Goal: Information Seeking & Learning: Learn about a topic

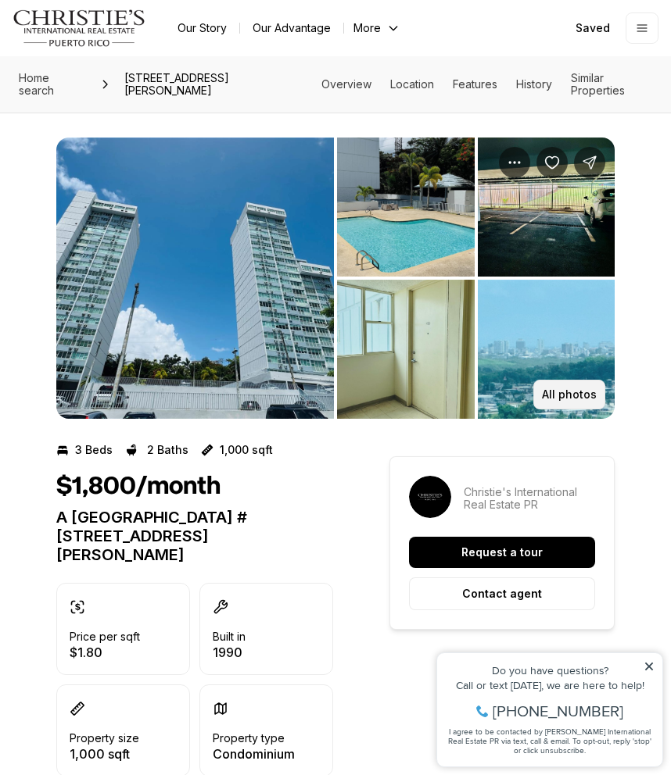
click at [568, 390] on p "All photos" at bounding box center [569, 394] width 55 height 13
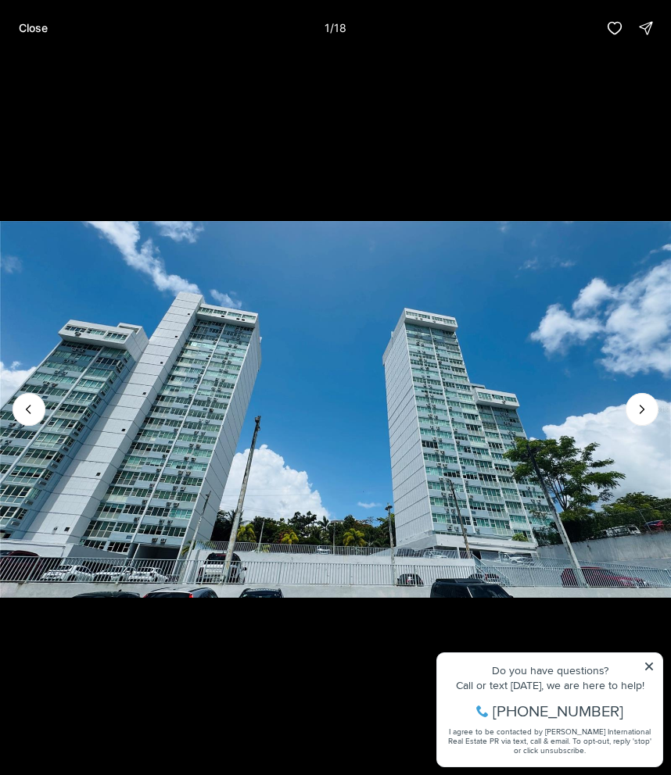
click at [573, 383] on img "1 of 18" at bounding box center [335, 409] width 671 height 542
click at [628, 410] on button "Next slide" at bounding box center [641, 409] width 33 height 33
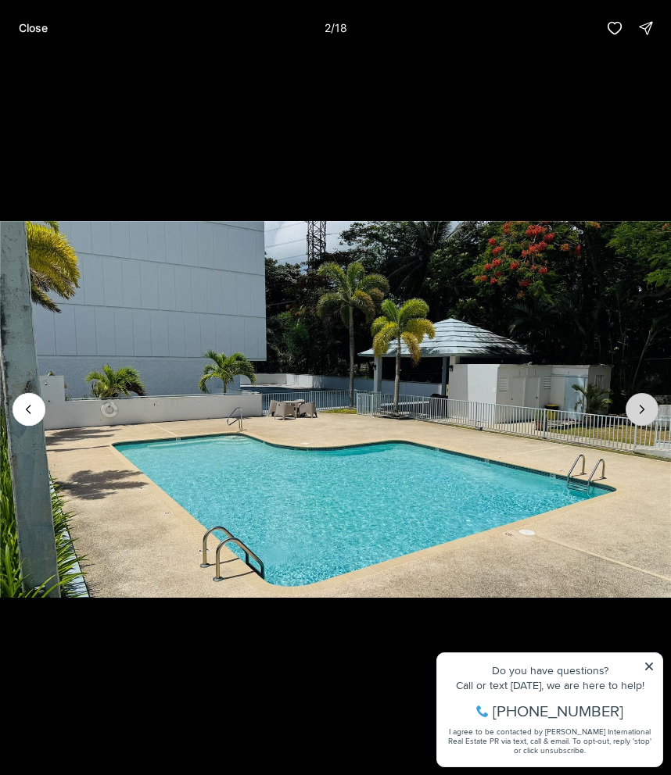
click at [629, 410] on button "Next slide" at bounding box center [641, 409] width 33 height 33
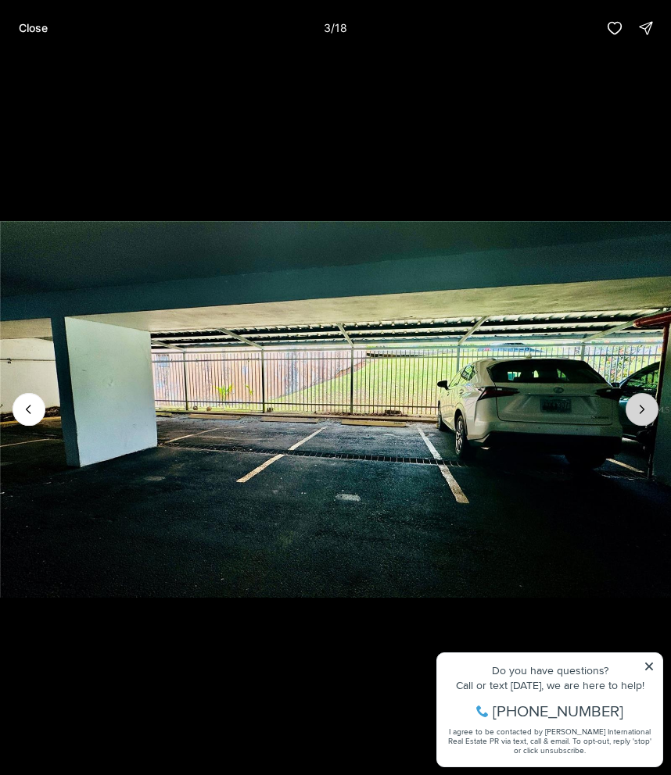
click at [629, 410] on button "Next slide" at bounding box center [641, 409] width 33 height 33
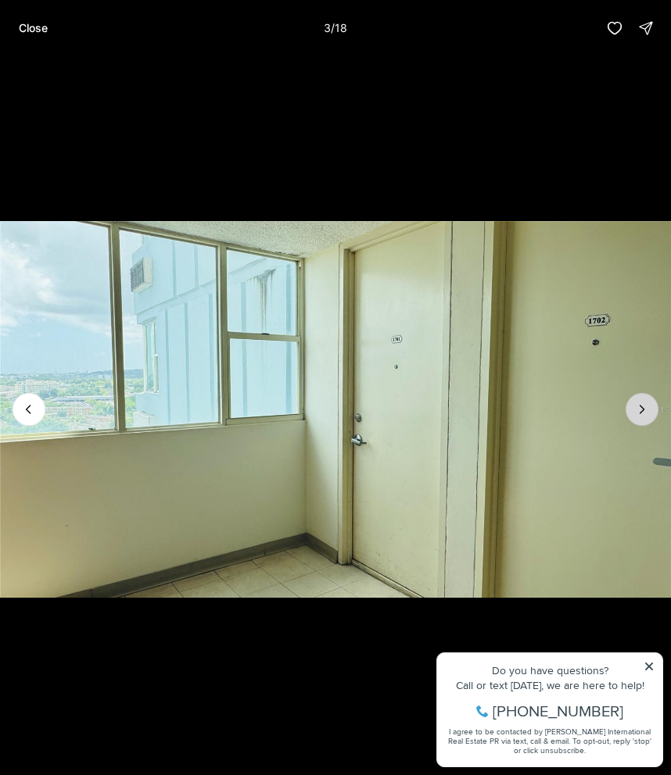
click at [630, 411] on button "Next slide" at bounding box center [641, 409] width 33 height 33
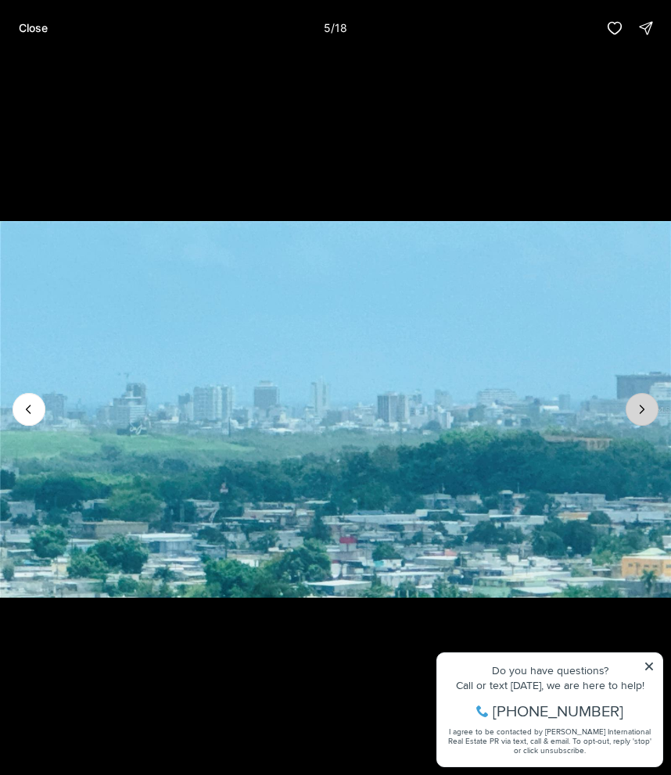
click at [630, 411] on button "Next slide" at bounding box center [641, 409] width 33 height 33
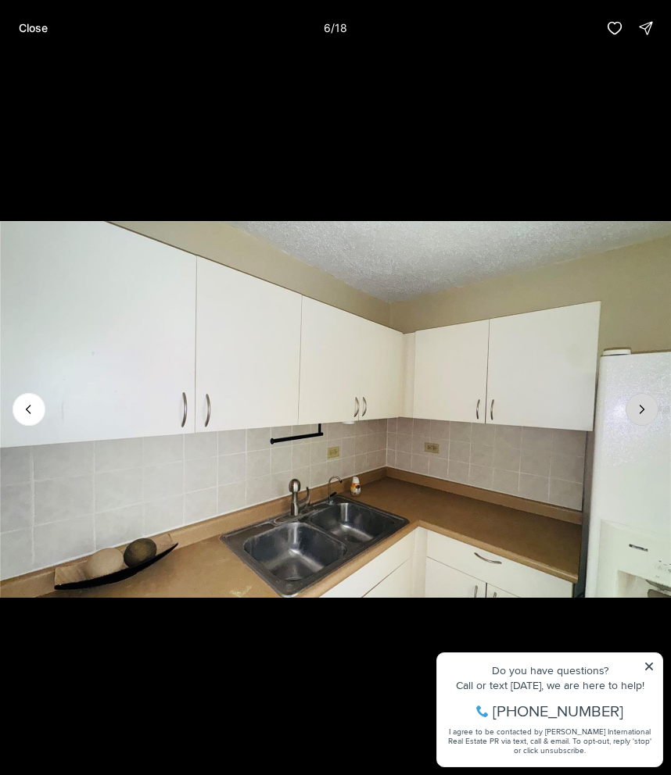
click at [630, 412] on button "Next slide" at bounding box center [641, 409] width 33 height 33
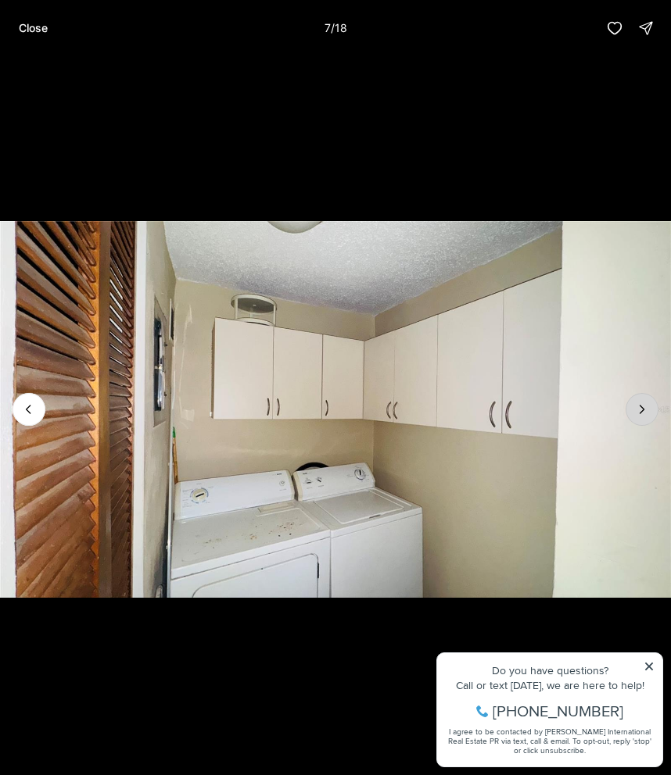
click at [647, 411] on icon "Next slide" at bounding box center [642, 410] width 16 height 16
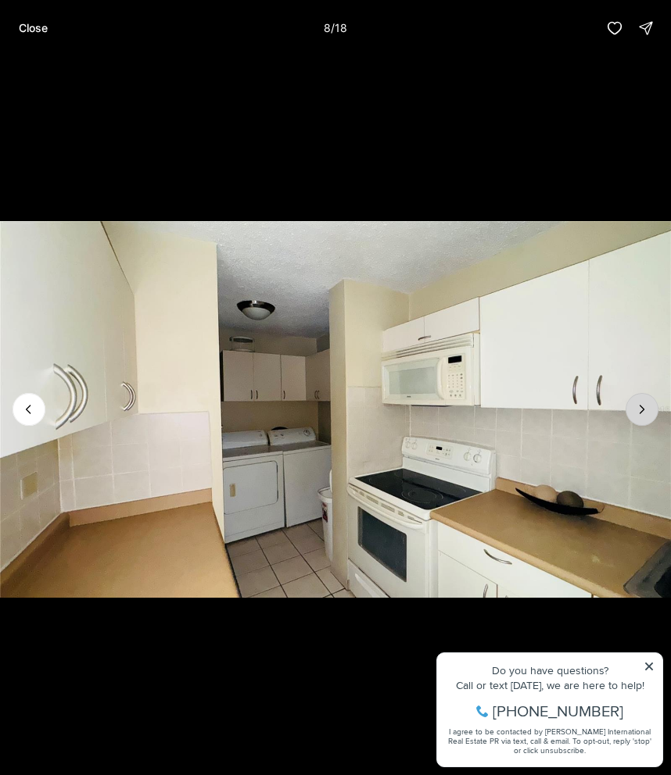
click at [647, 411] on icon "Next slide" at bounding box center [642, 410] width 16 height 16
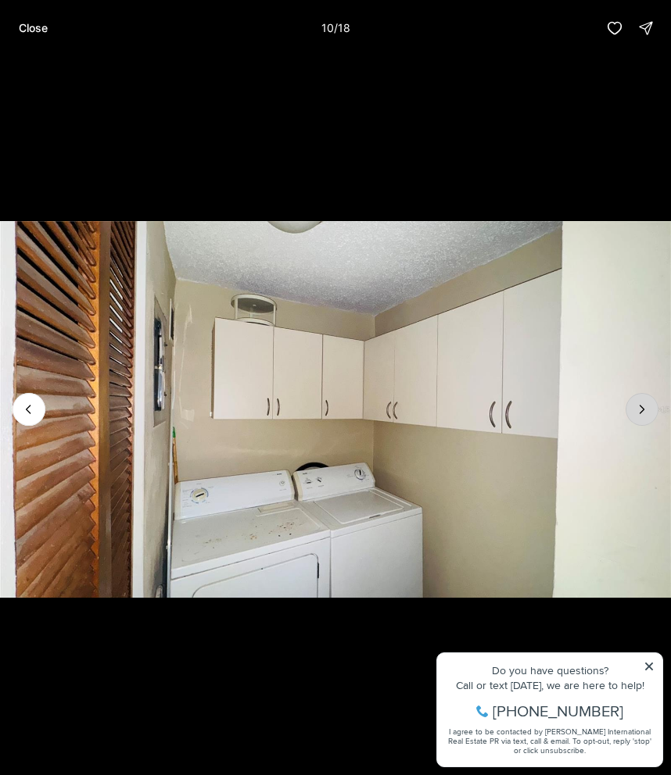
click at [647, 411] on icon "Next slide" at bounding box center [642, 410] width 16 height 16
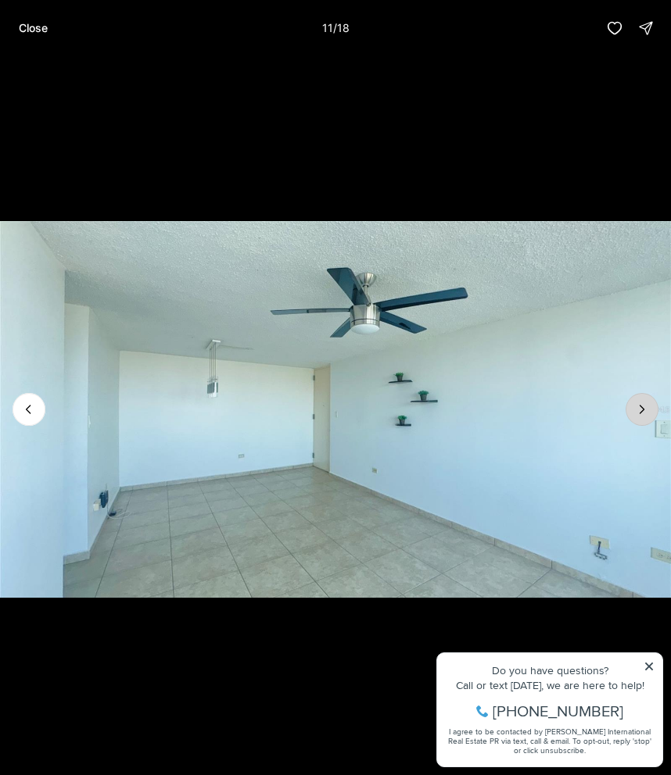
click at [647, 411] on icon "Next slide" at bounding box center [642, 410] width 16 height 16
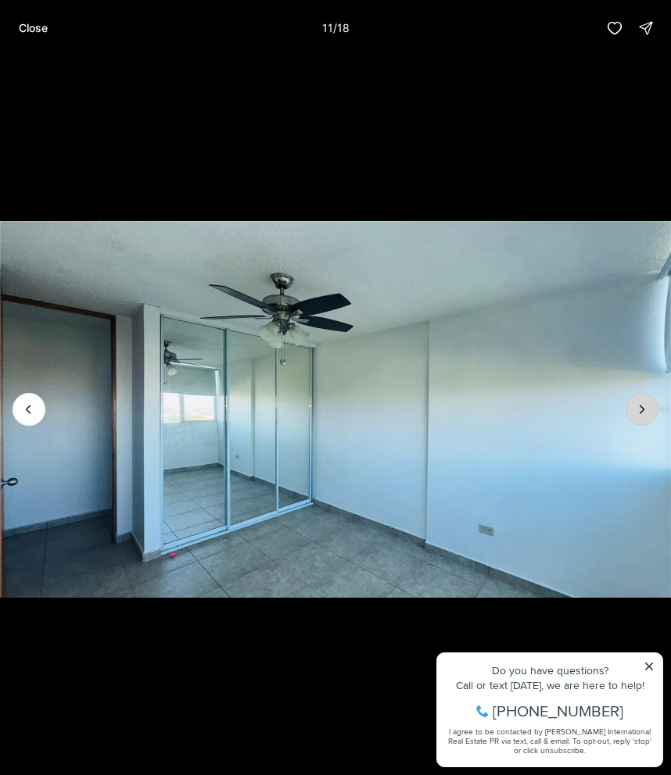
click at [647, 411] on icon "Next slide" at bounding box center [642, 410] width 16 height 16
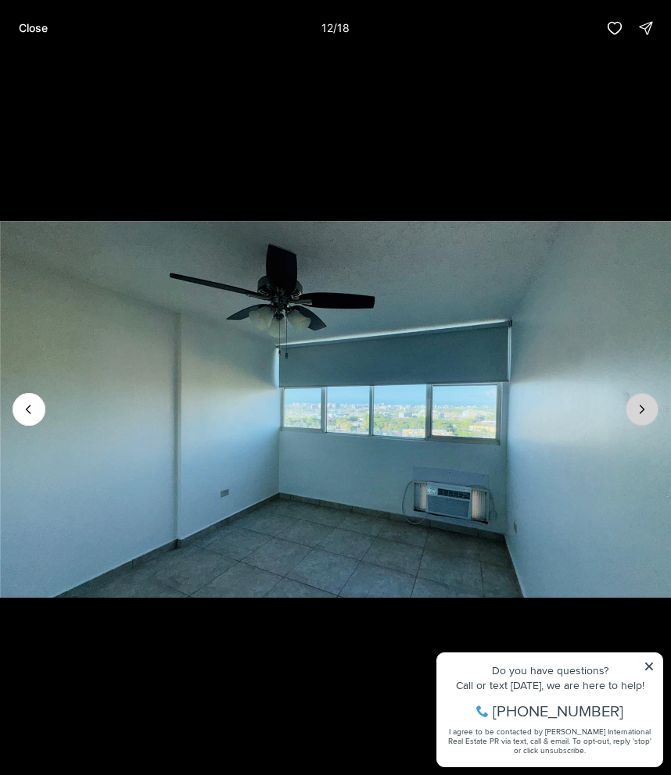
click at [647, 411] on icon "Next slide" at bounding box center [642, 410] width 16 height 16
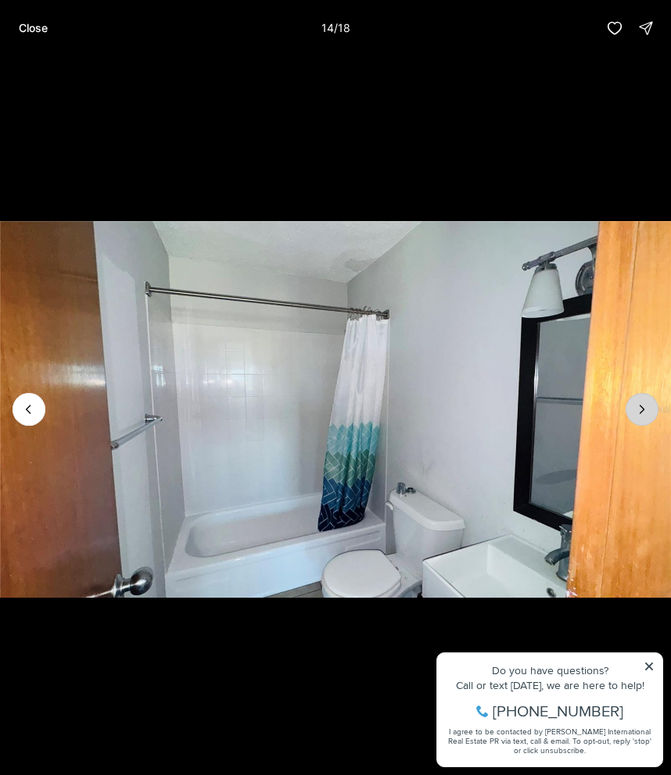
click at [647, 411] on icon "Next slide" at bounding box center [642, 410] width 16 height 16
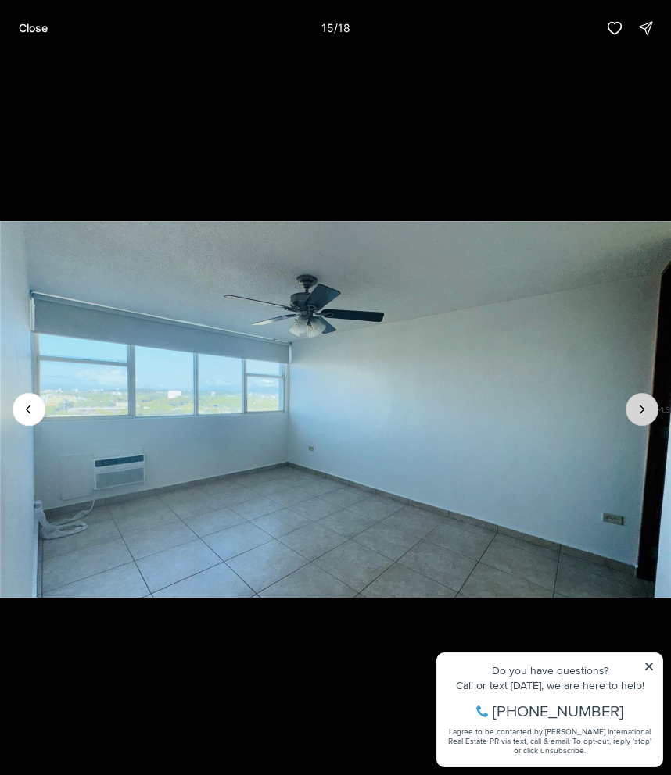
click at [642, 413] on icon "Next slide" at bounding box center [642, 410] width 16 height 16
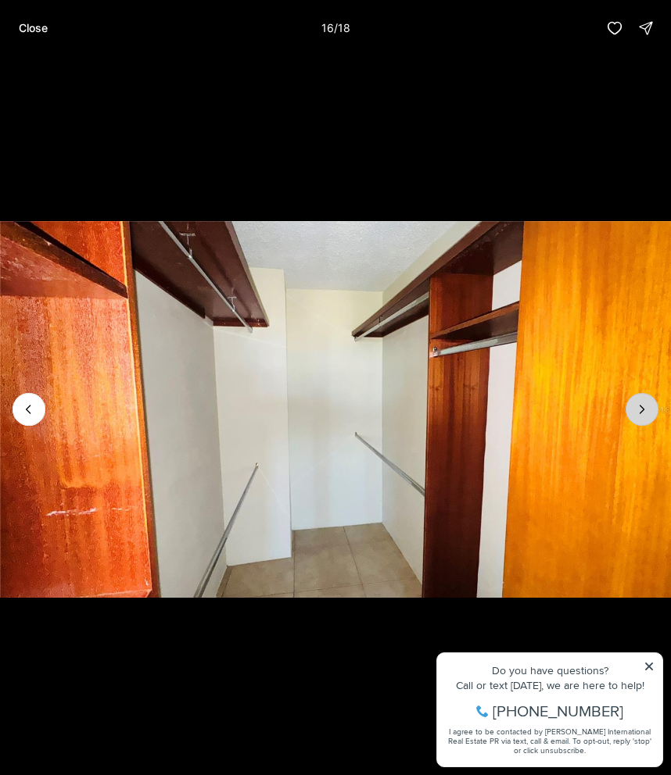
click at [642, 405] on icon "Next slide" at bounding box center [642, 410] width 16 height 16
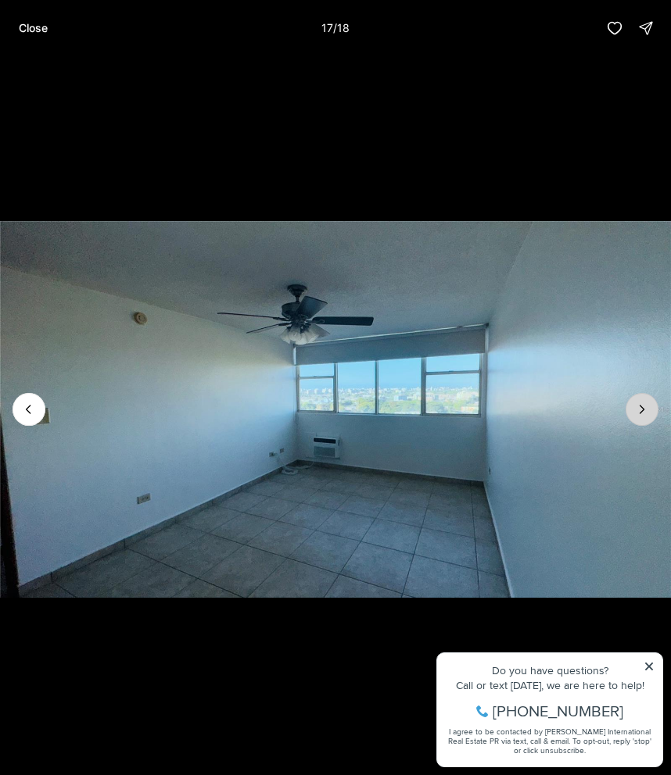
click at [642, 405] on icon "Next slide" at bounding box center [642, 410] width 16 height 16
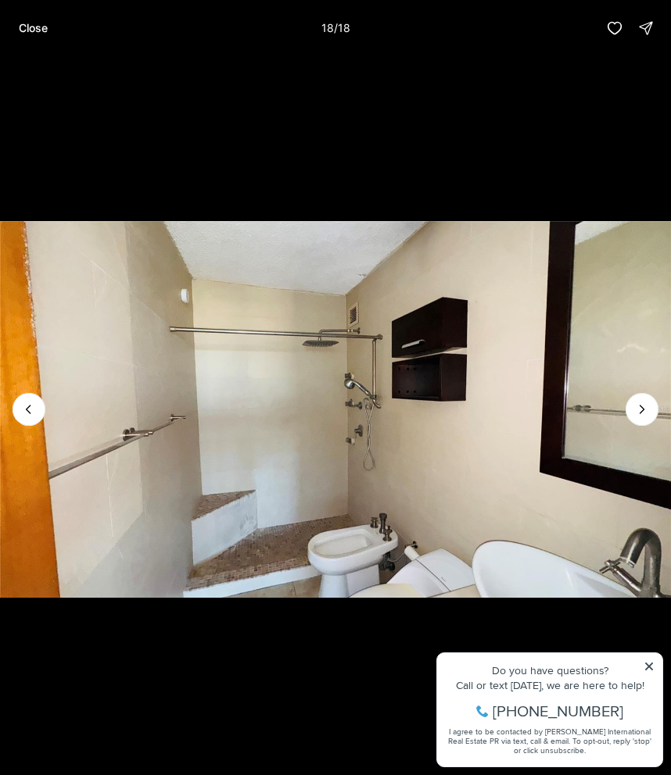
click at [642, 405] on div at bounding box center [641, 409] width 33 height 33
click at [27, 30] on p "Close" at bounding box center [33, 28] width 29 height 13
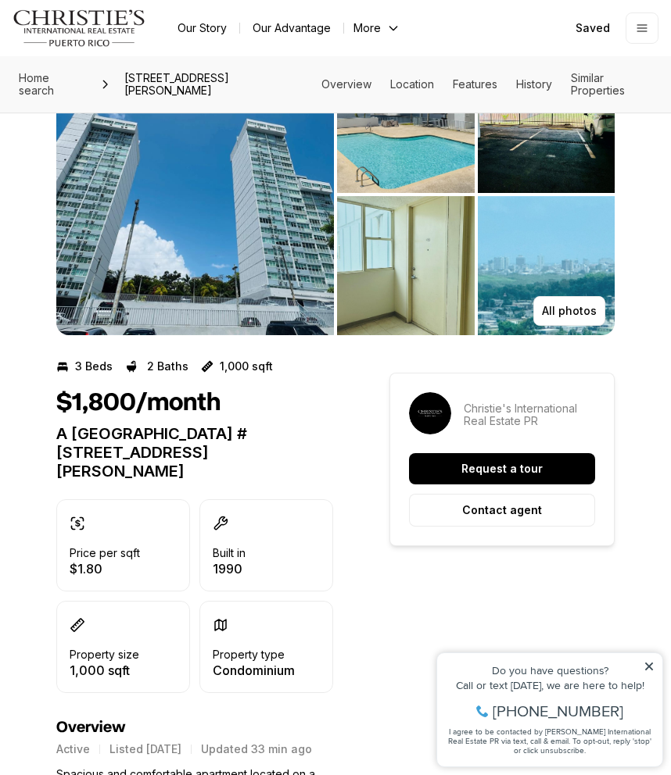
click at [281, 436] on p "A [GEOGRAPHIC_DATA] #[STREET_ADDRESS][PERSON_NAME]" at bounding box center [194, 452] width 277 height 56
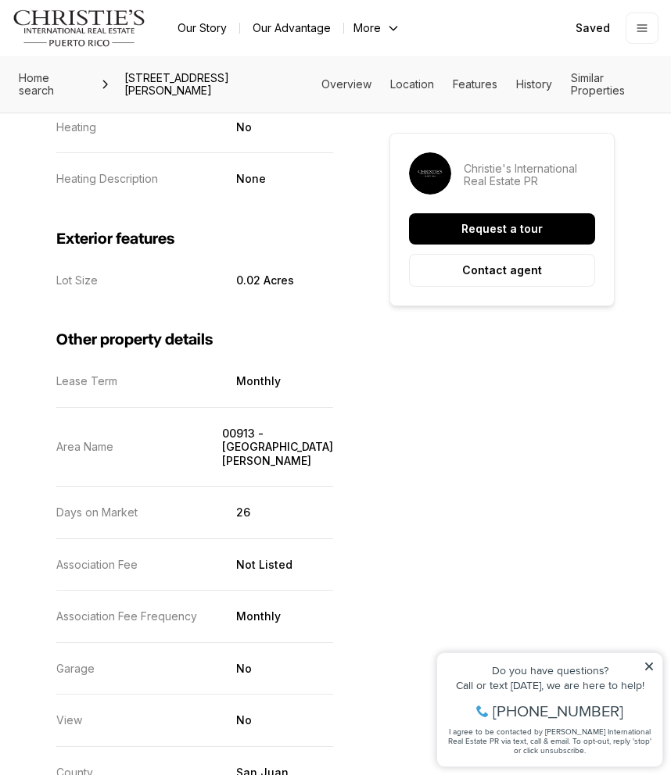
scroll to position [2668, 0]
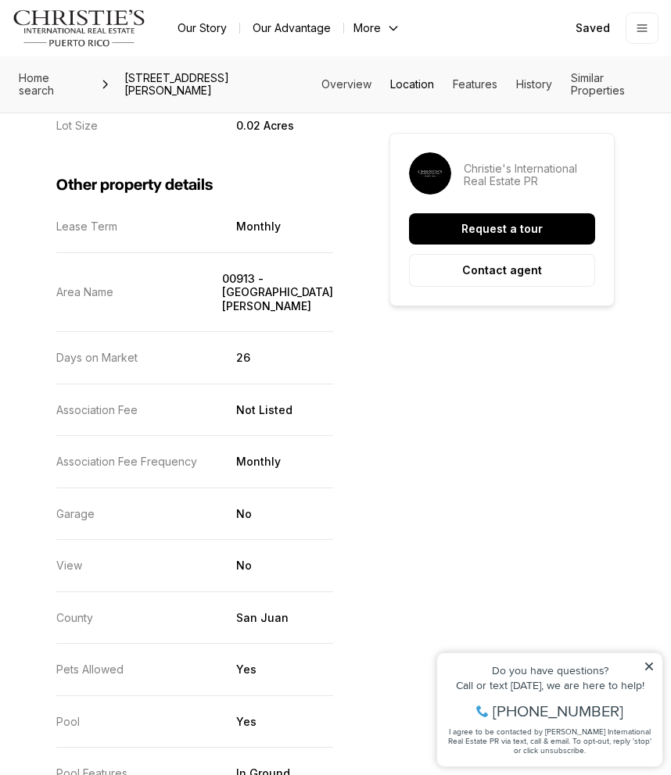
click at [430, 87] on link "Location" at bounding box center [412, 83] width 44 height 13
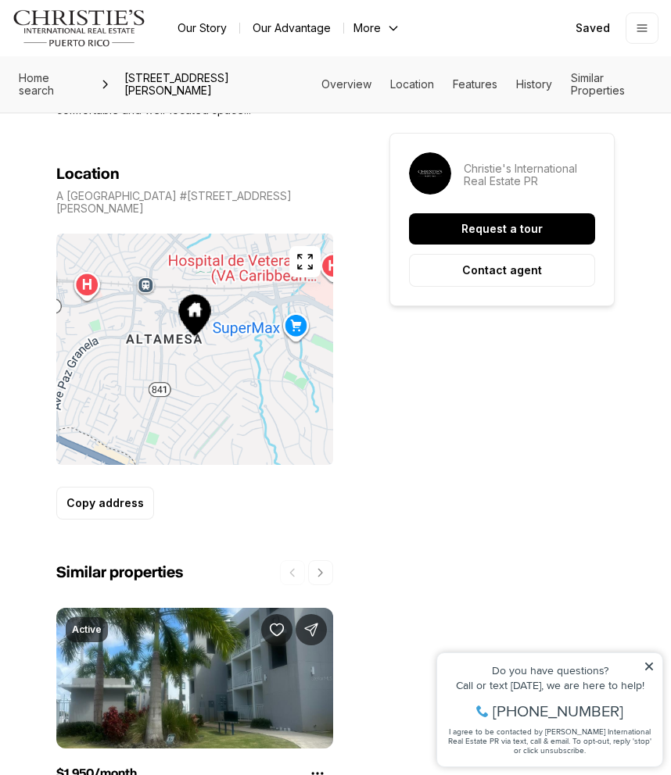
click at [256, 81] on span "[STREET_ADDRESS][PERSON_NAME]" at bounding box center [219, 85] width 203 height 38
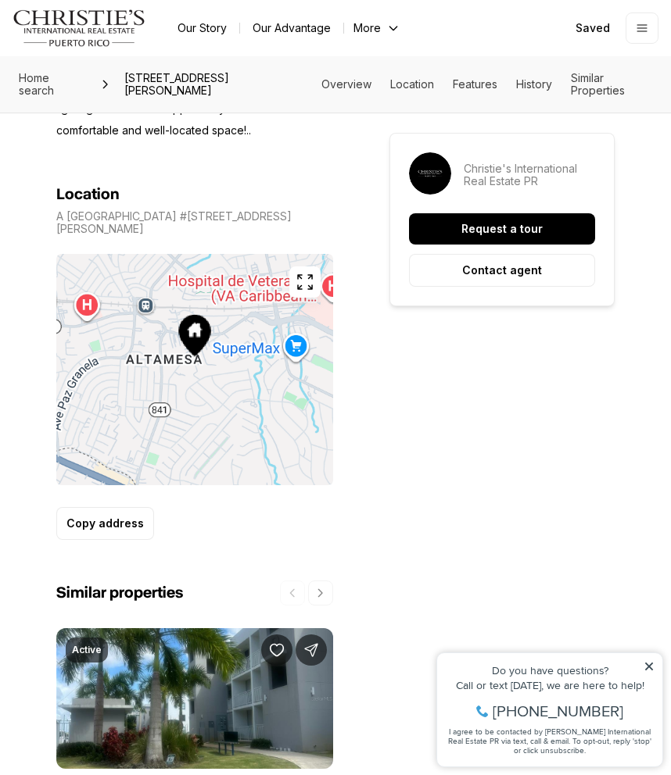
scroll to position [946, 0]
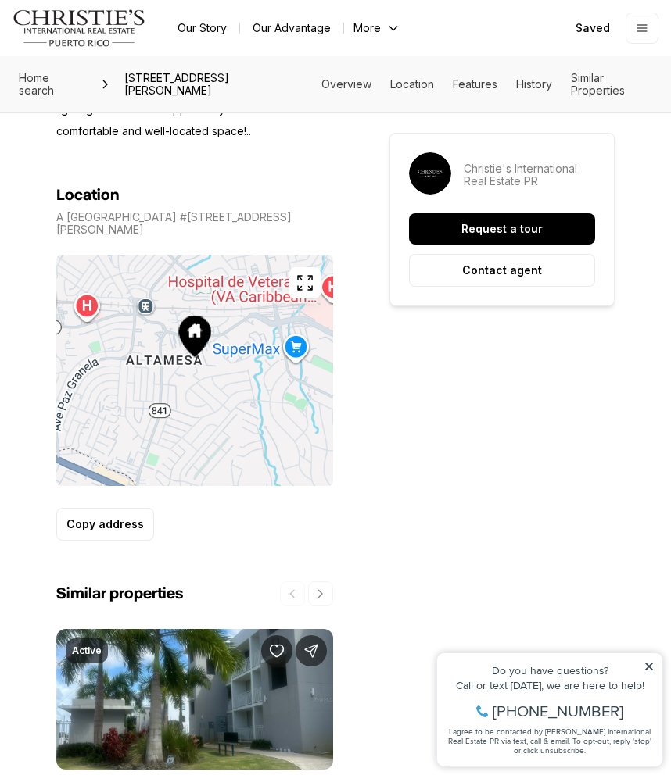
click at [143, 82] on span "[STREET_ADDRESS][PERSON_NAME]" at bounding box center [219, 85] width 203 height 38
click at [225, 211] on p "A [GEOGRAPHIC_DATA] #[STREET_ADDRESS][PERSON_NAME]" at bounding box center [194, 223] width 277 height 25
click at [596, 92] on link "Similar Properties" at bounding box center [598, 84] width 54 height 26
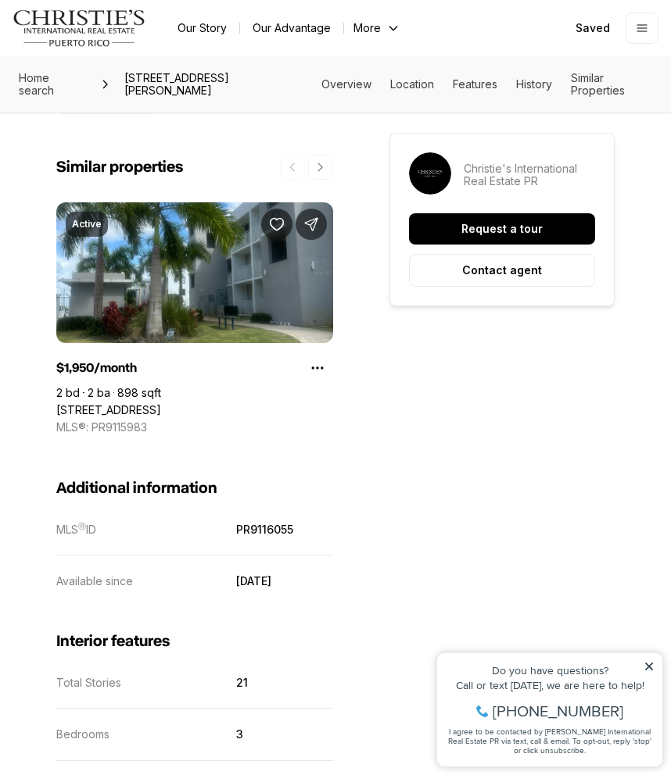
scroll to position [1372, 0]
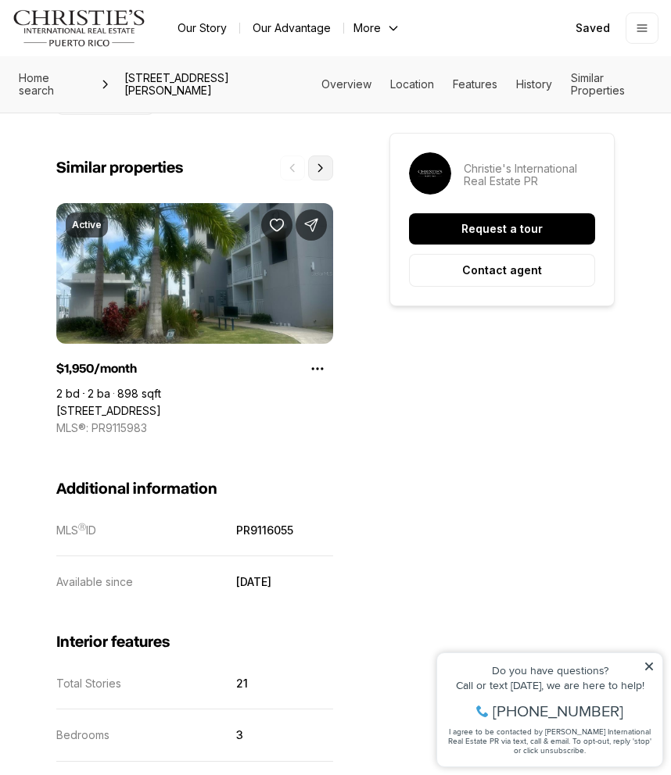
click at [319, 164] on icon "Next properties" at bounding box center [320, 167] width 4 height 7
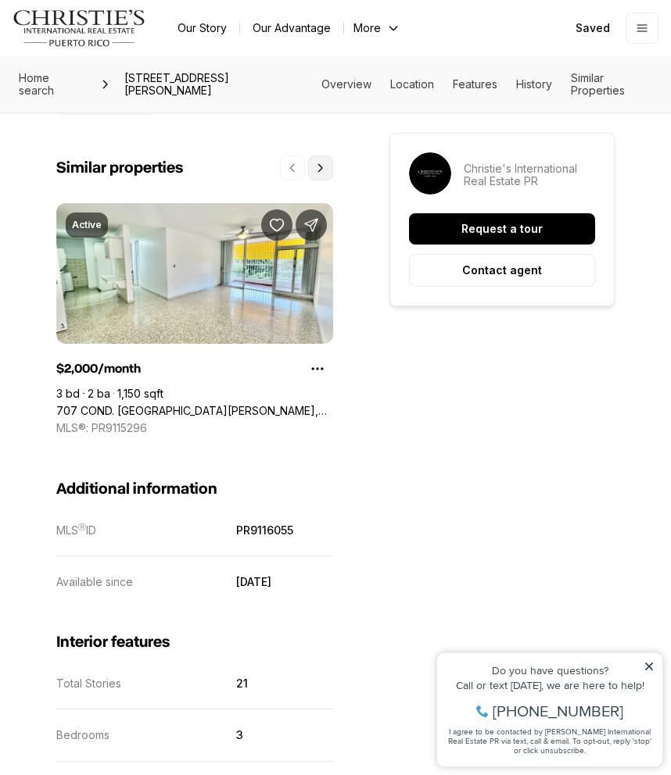
click at [319, 162] on icon "Next properties" at bounding box center [320, 168] width 13 height 13
